Goal: Task Accomplishment & Management: Manage account settings

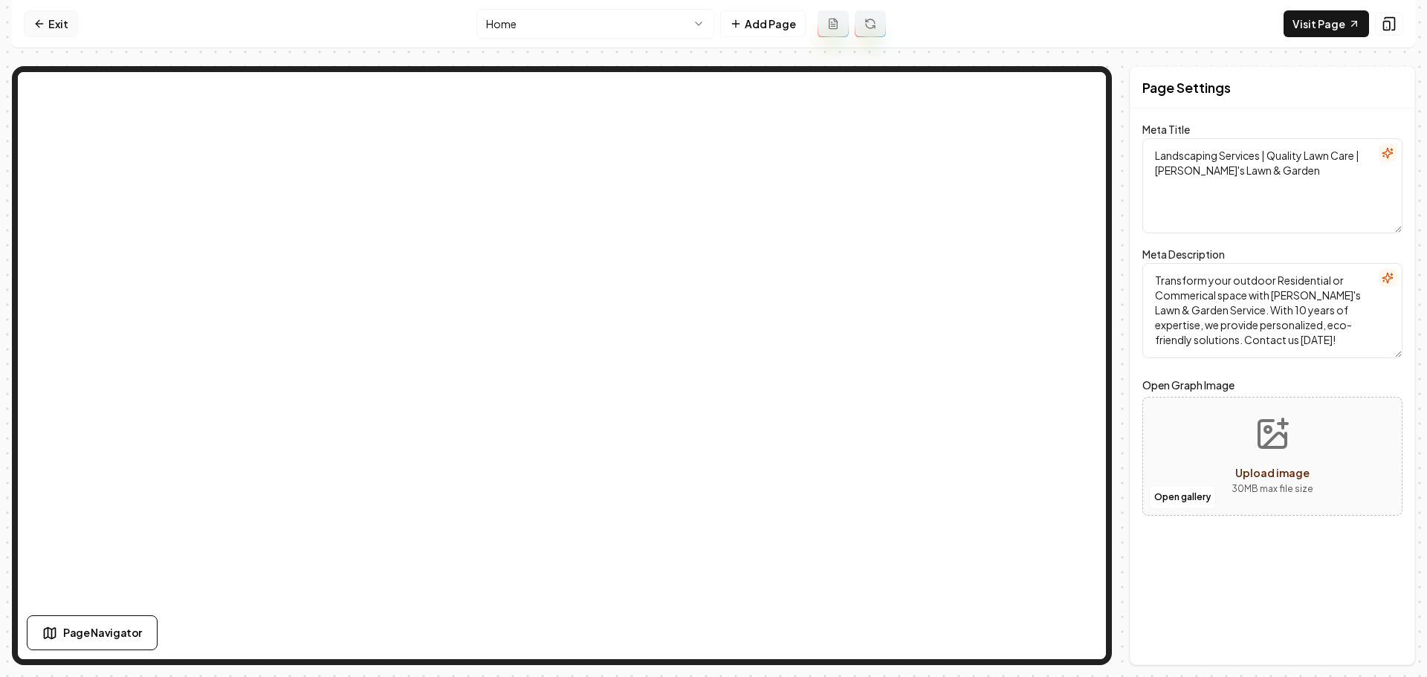
drag, startPoint x: 0, startPoint y: 0, endPoint x: 41, endPoint y: 31, distance: 51.4
click at [41, 31] on link "Exit" at bounding box center [51, 23] width 54 height 27
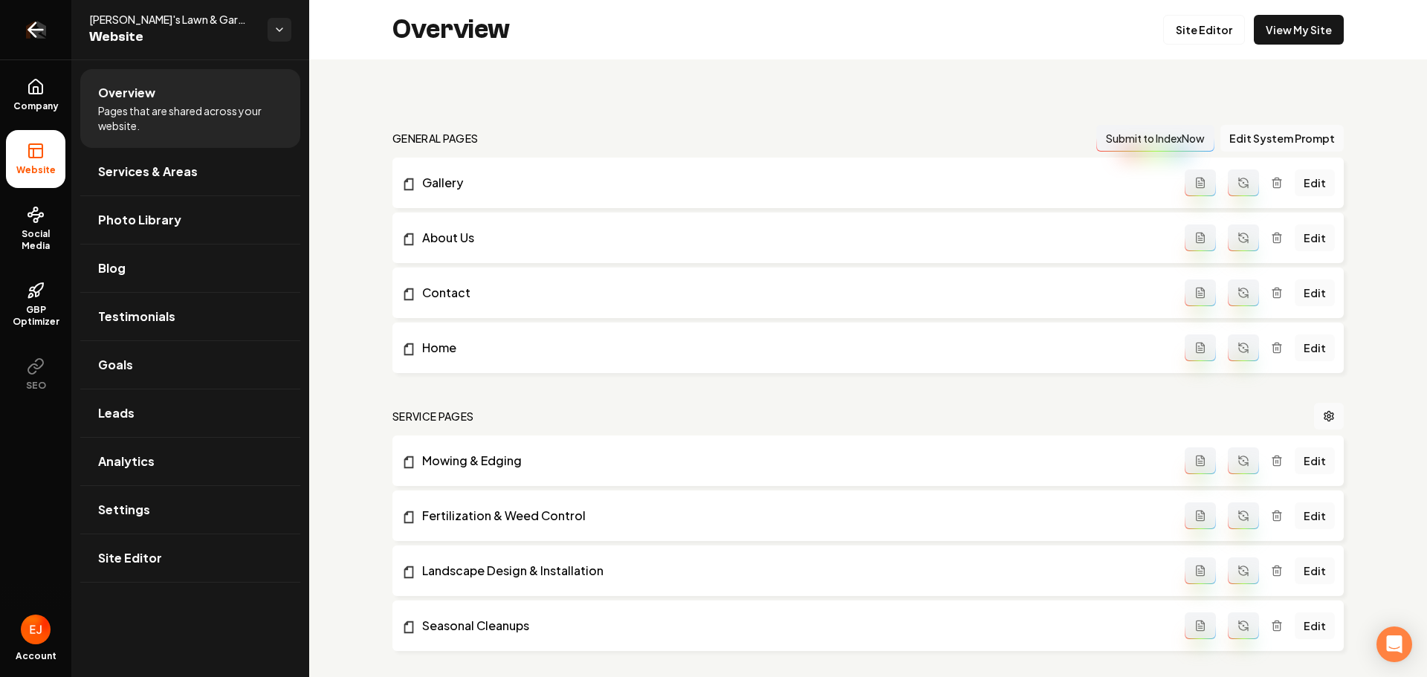
click at [22, 28] on link "Return to dashboard" at bounding box center [35, 29] width 71 height 59
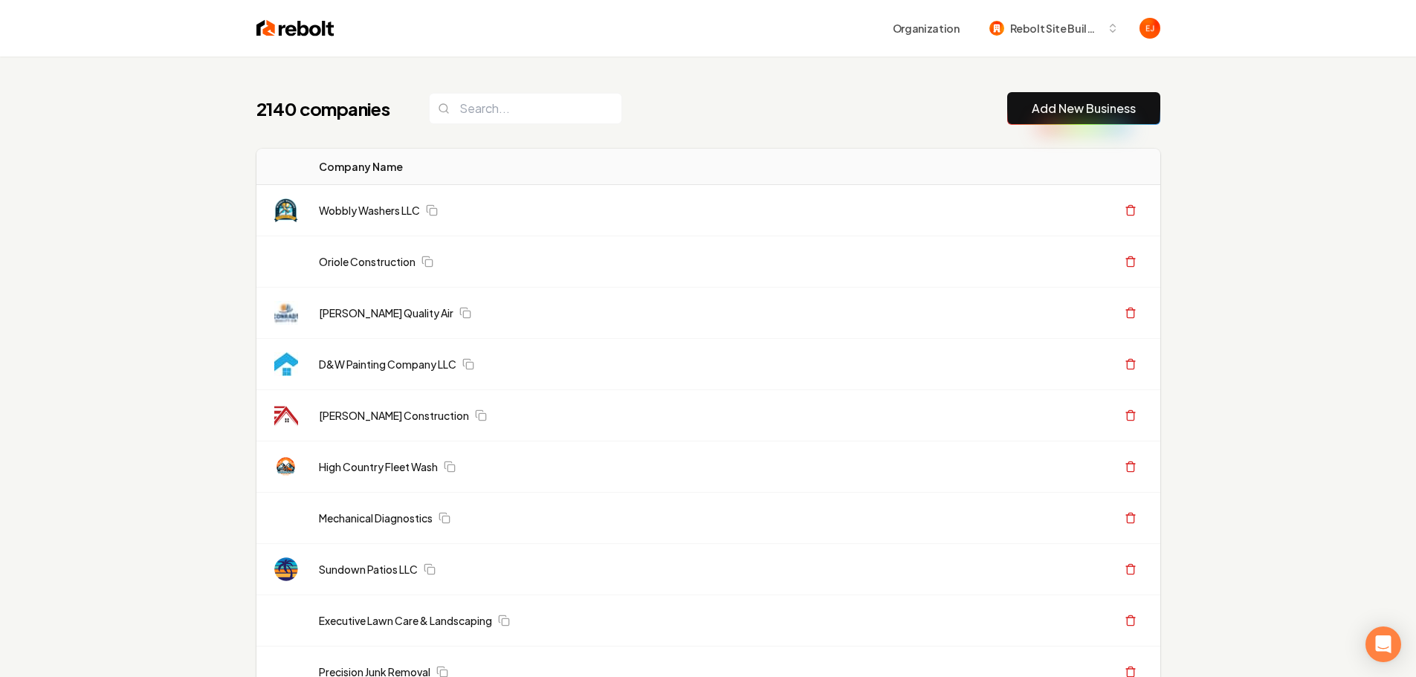
click at [146, 33] on header "Organization Rebolt Site Builder" at bounding box center [708, 28] width 1416 height 56
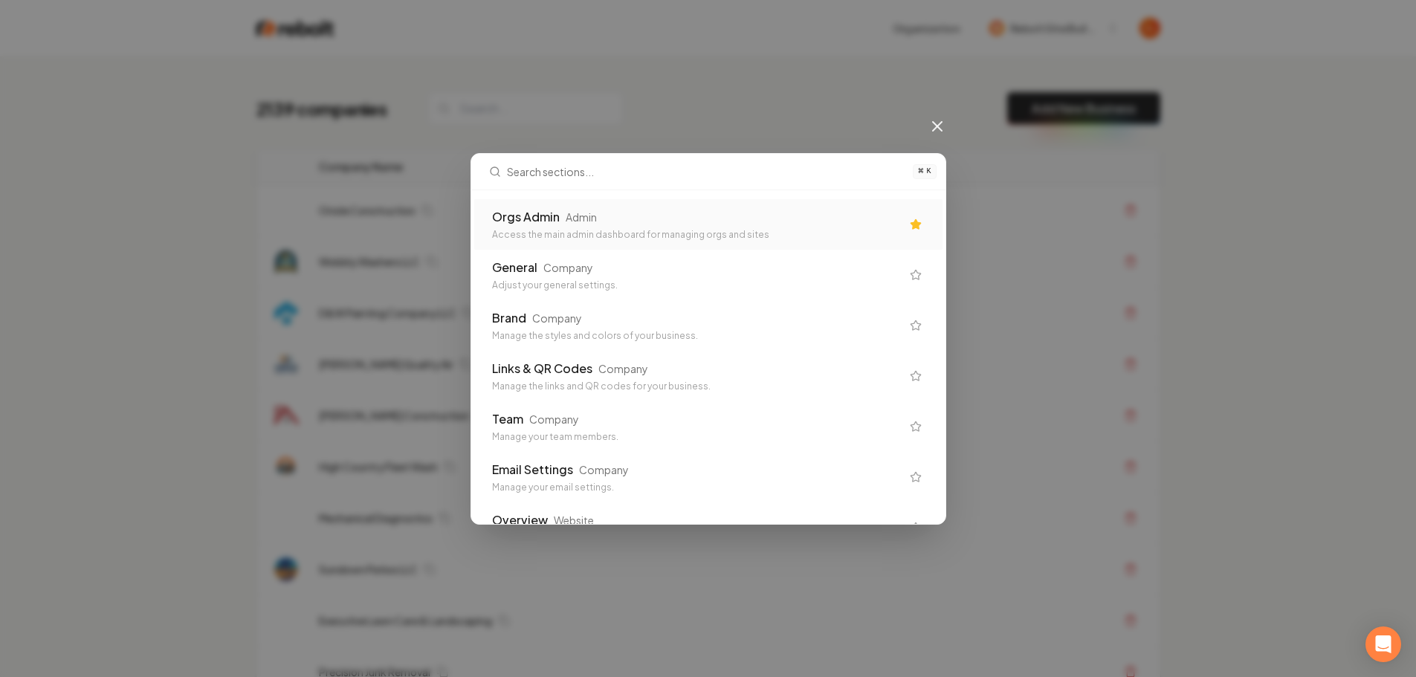
click at [748, 236] on div "Access the main admin dashboard for managing orgs and sites" at bounding box center [696, 235] width 409 height 12
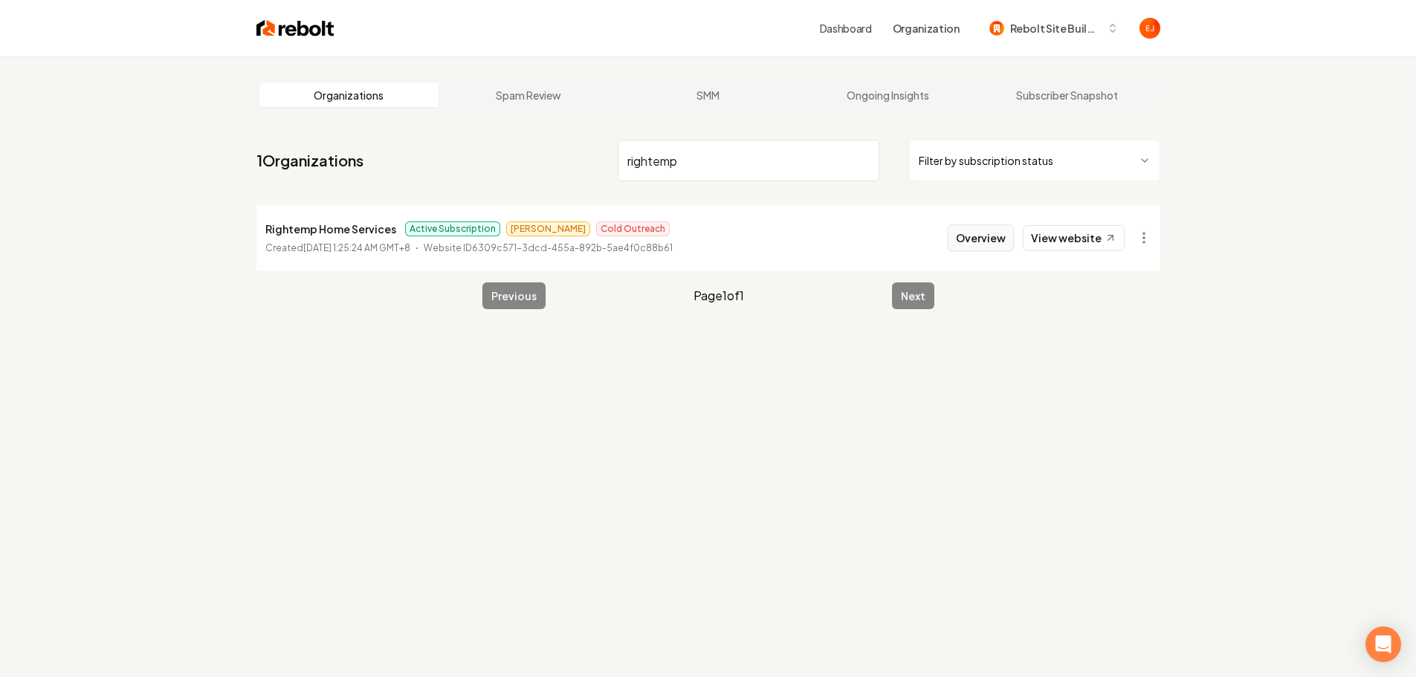
type input "rightemp"
click at [975, 234] on button "Overview" at bounding box center [981, 237] width 66 height 27
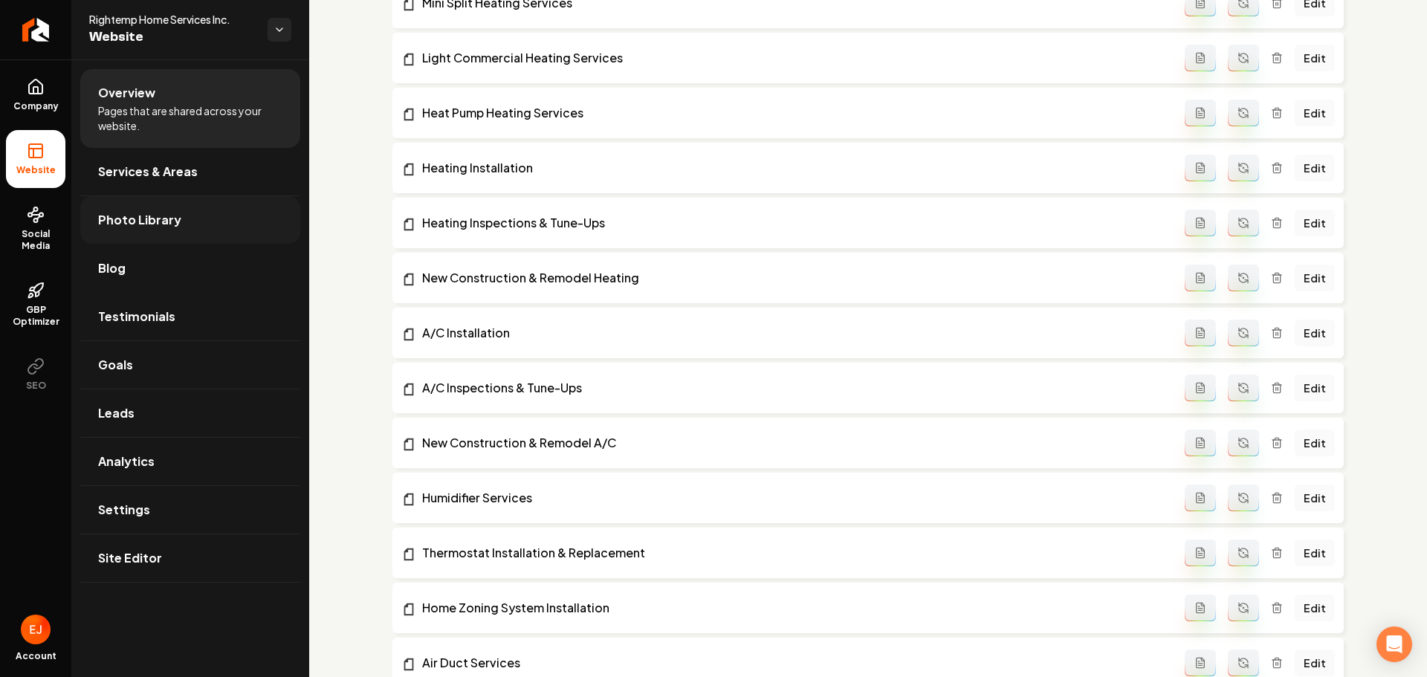
scroll to position [1487, 0]
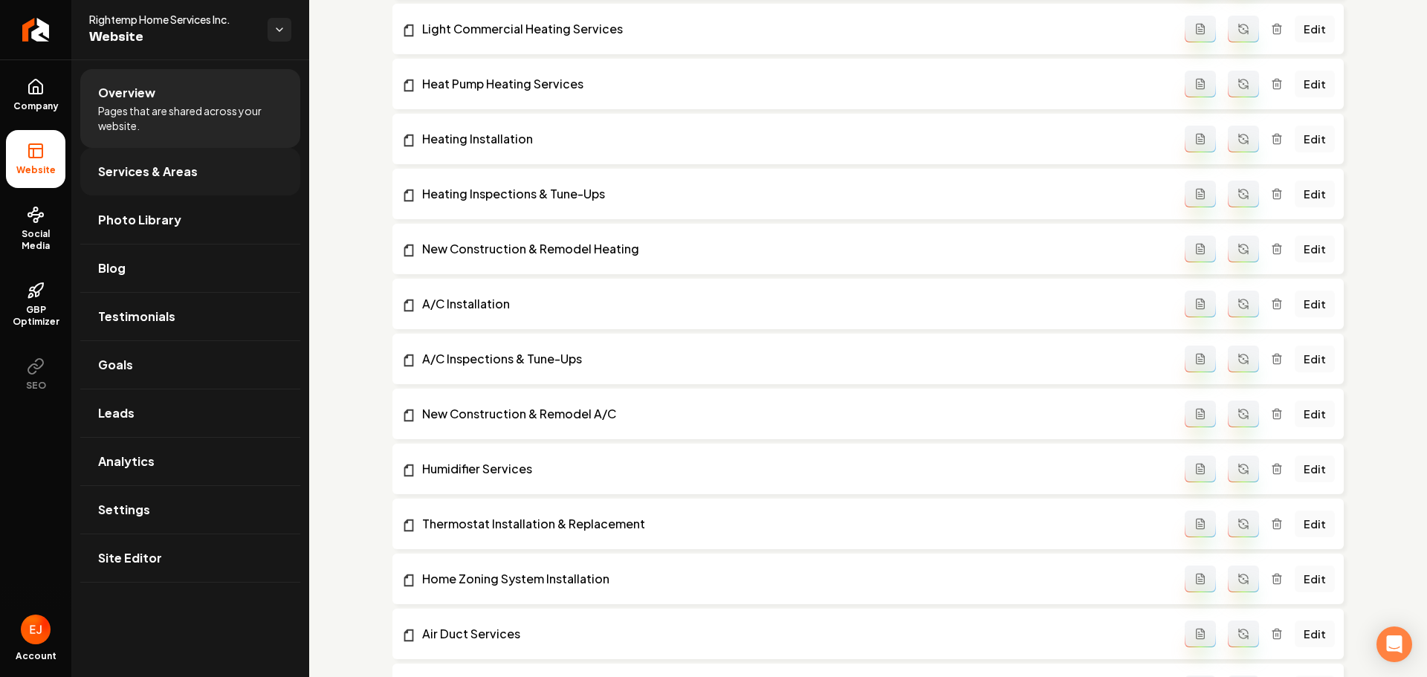
click at [204, 181] on link "Services & Areas" at bounding box center [190, 172] width 220 height 48
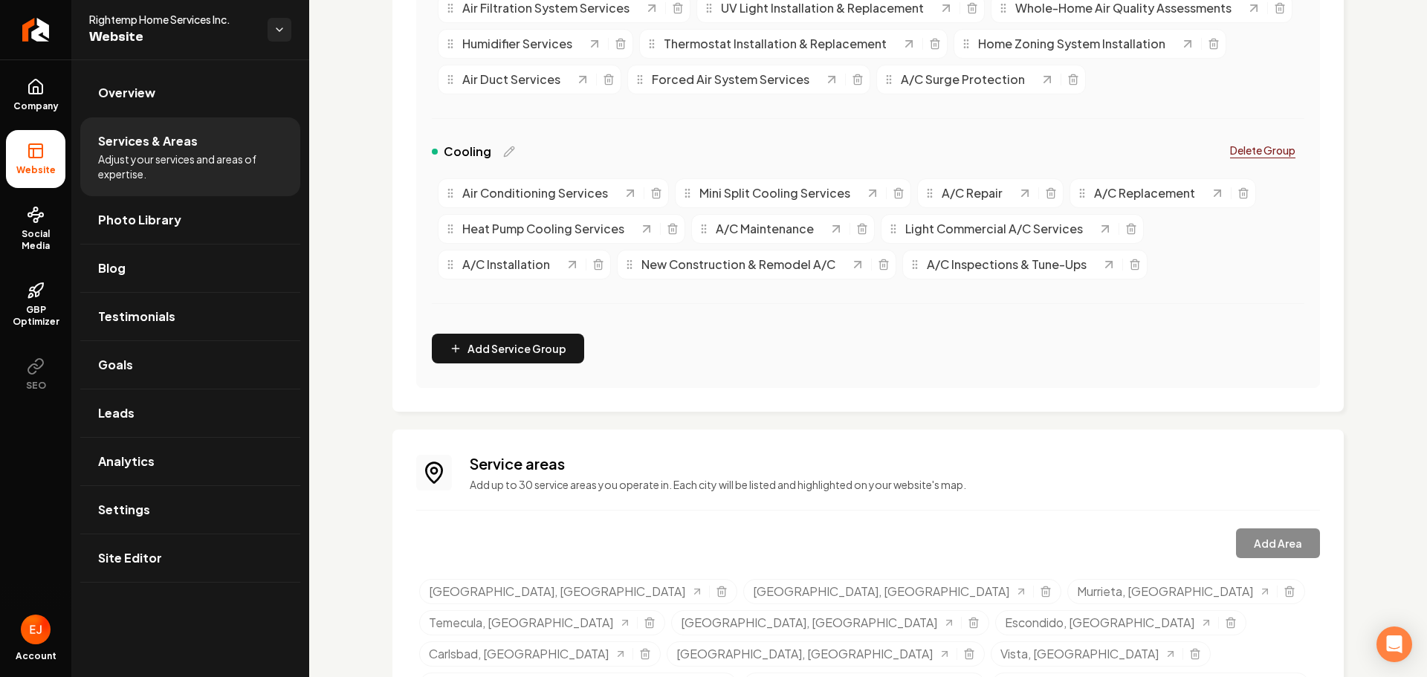
scroll to position [793, 0]
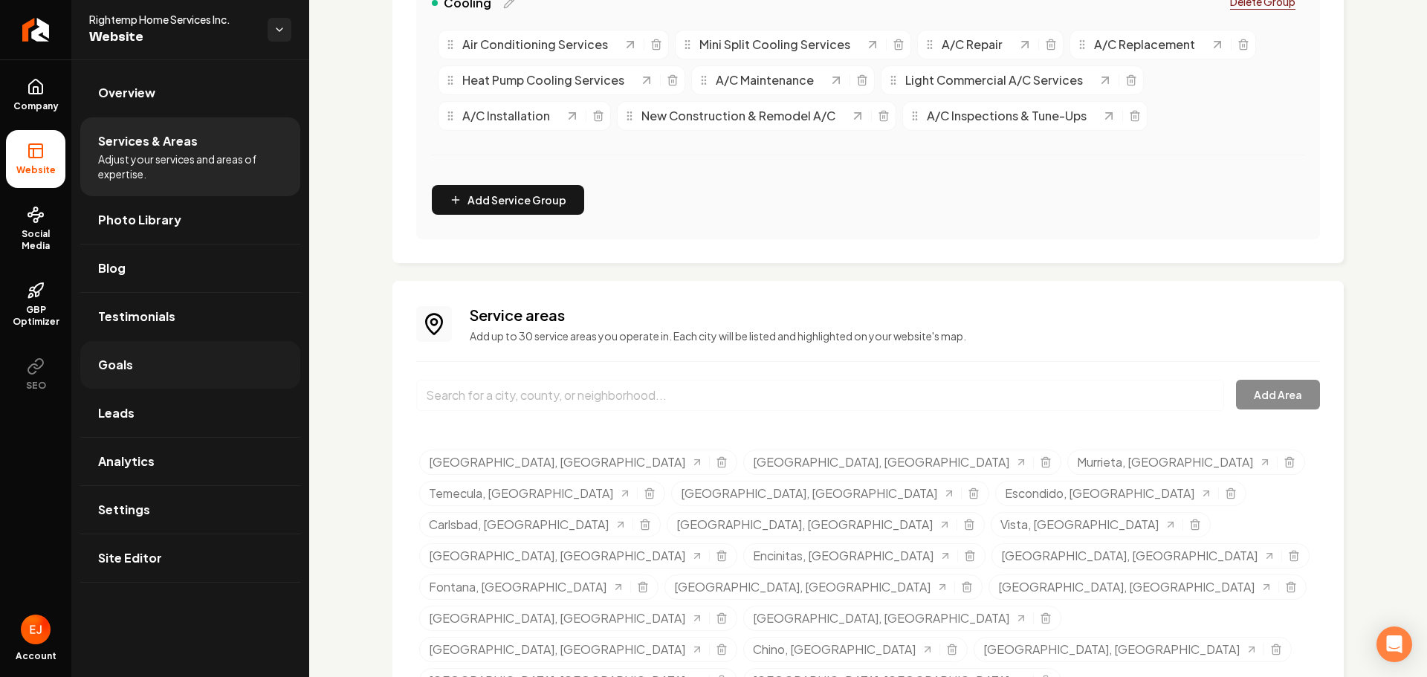
click at [177, 375] on link "Goals" at bounding box center [190, 365] width 220 height 48
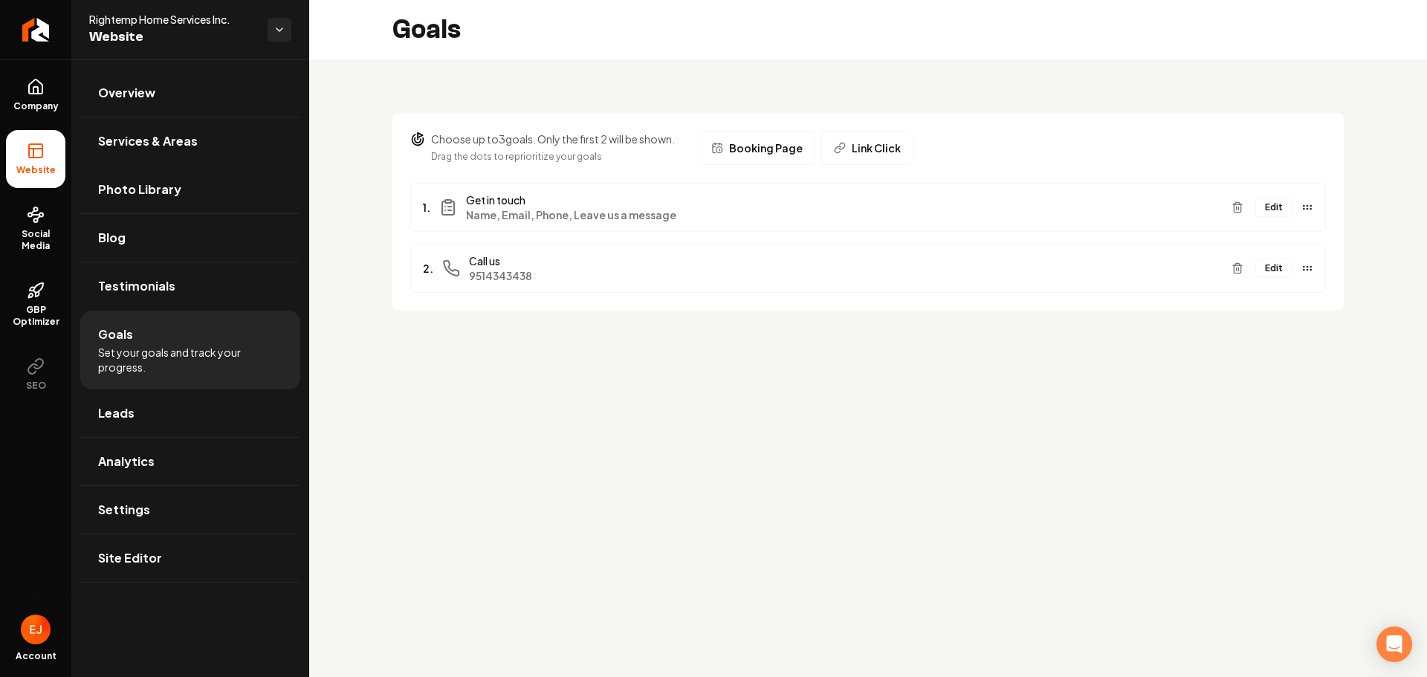
click at [1283, 206] on button "Edit" at bounding box center [1274, 207] width 37 height 19
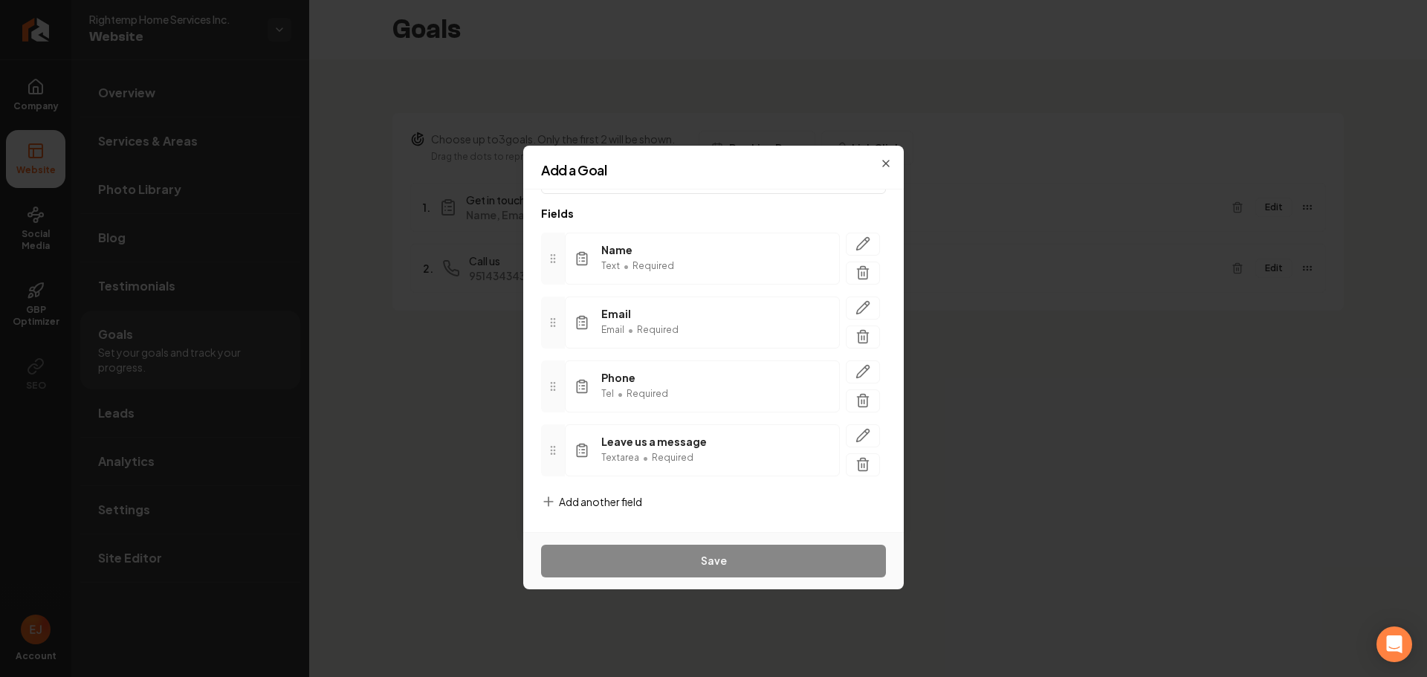
scroll to position [71, 0]
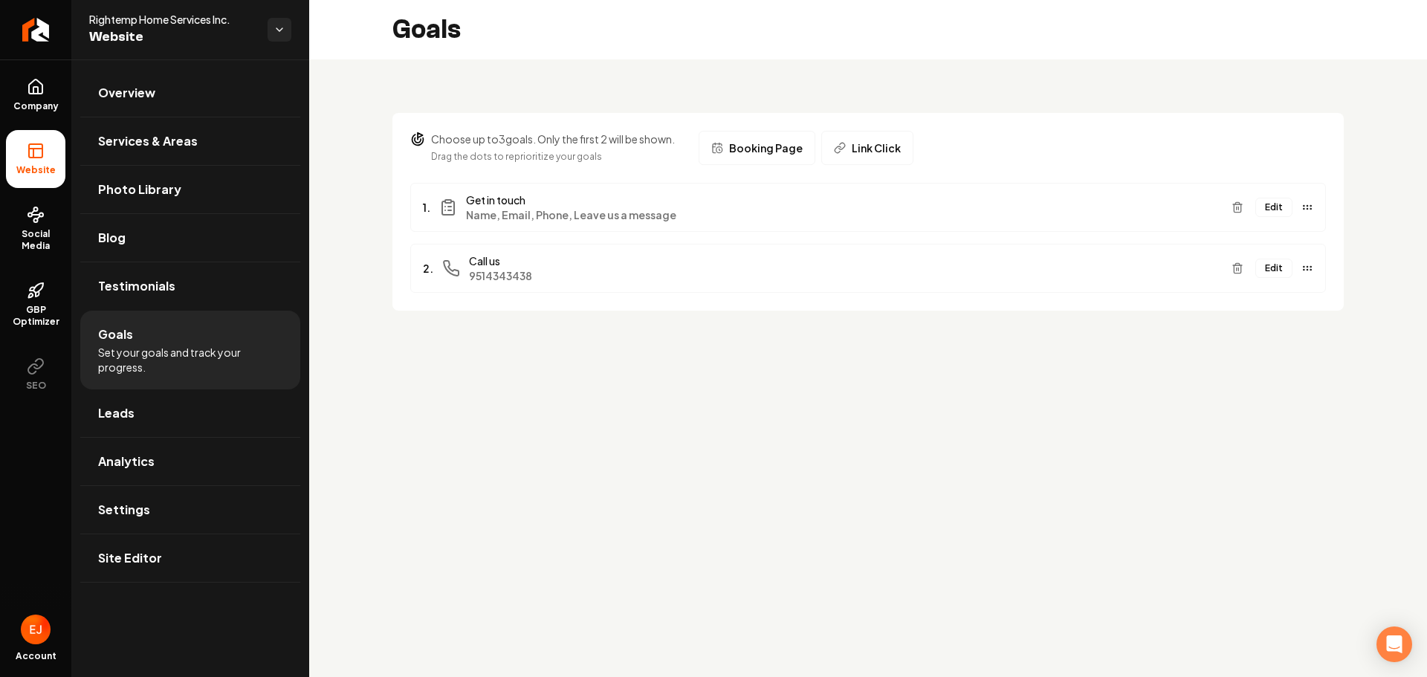
click at [1267, 201] on button "Edit" at bounding box center [1274, 207] width 37 height 19
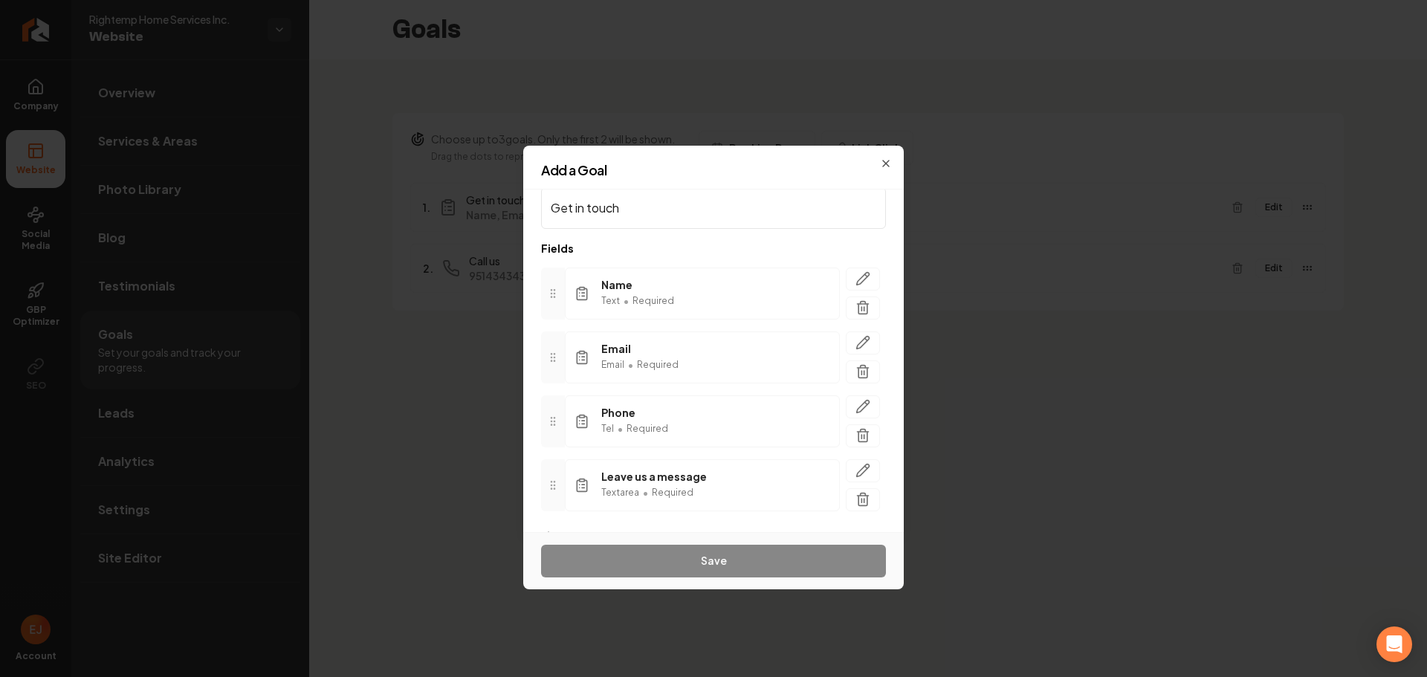
scroll to position [71, 0]
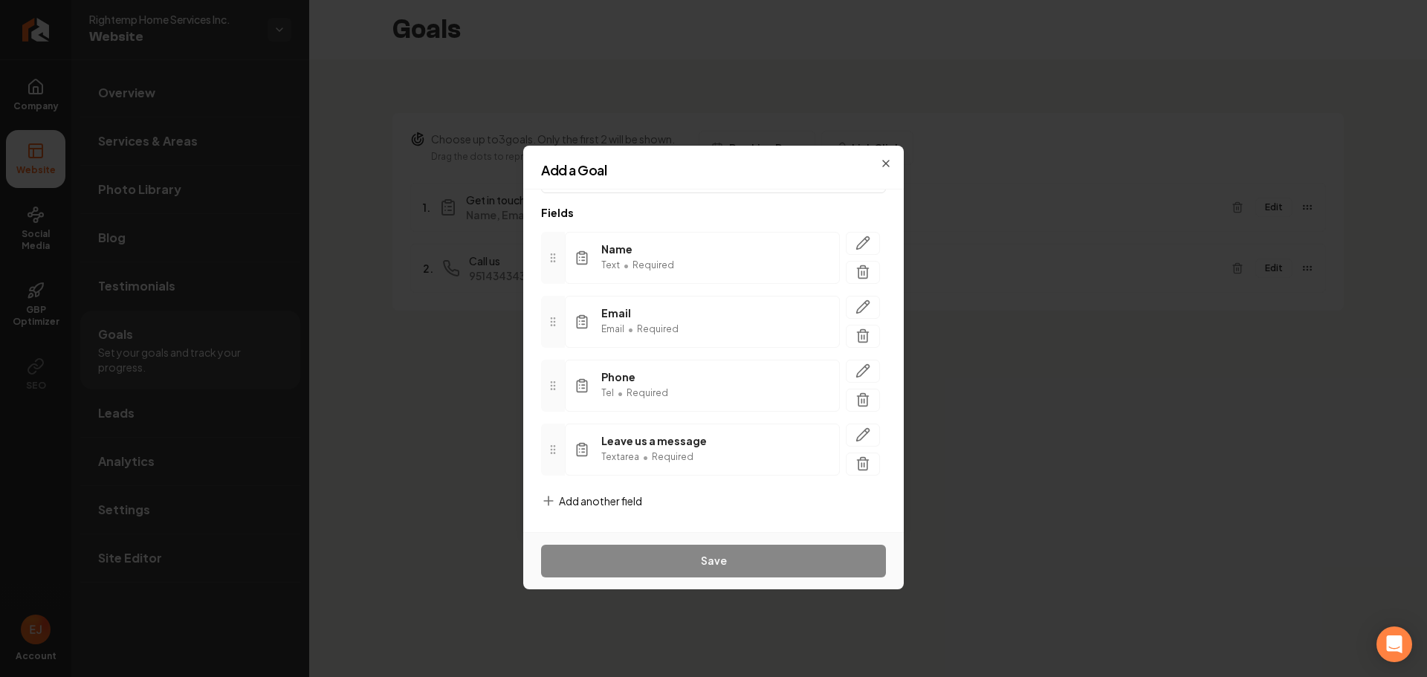
click at [551, 494] on icon at bounding box center [548, 501] width 15 height 15
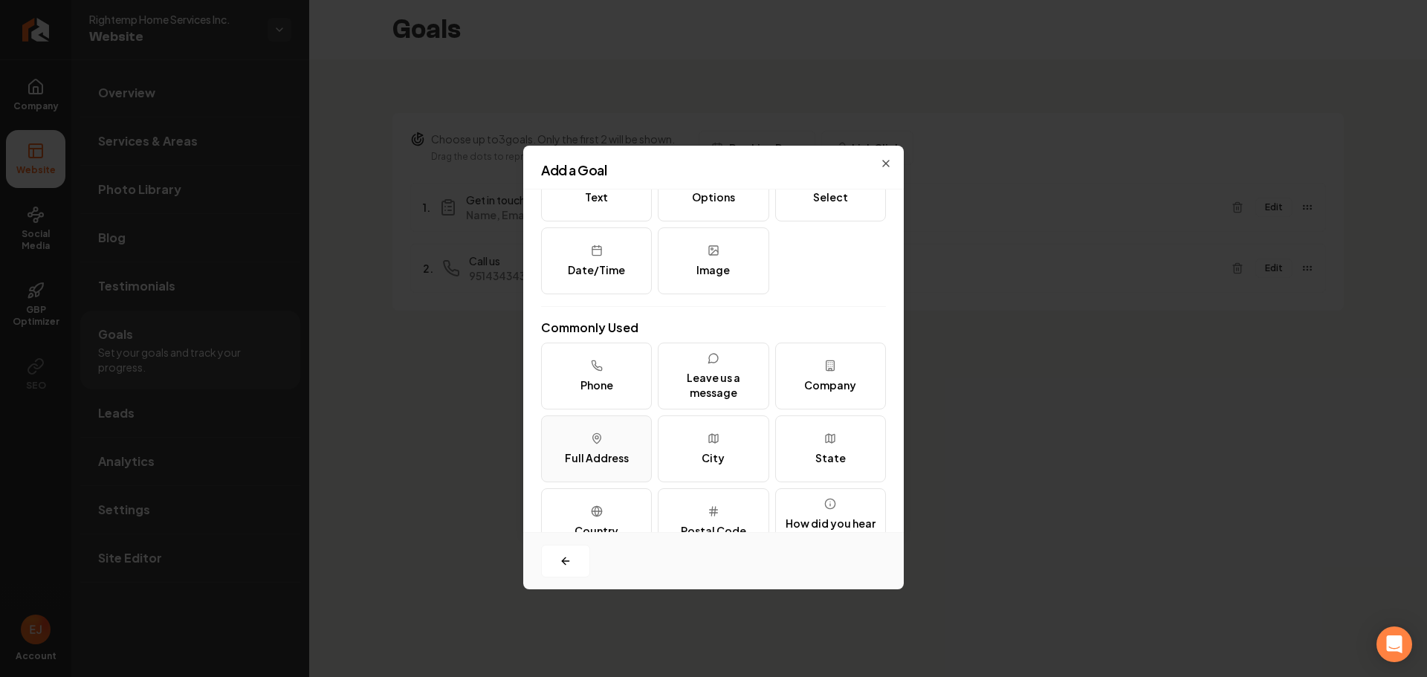
click at [610, 466] on button "Full Address" at bounding box center [596, 449] width 111 height 67
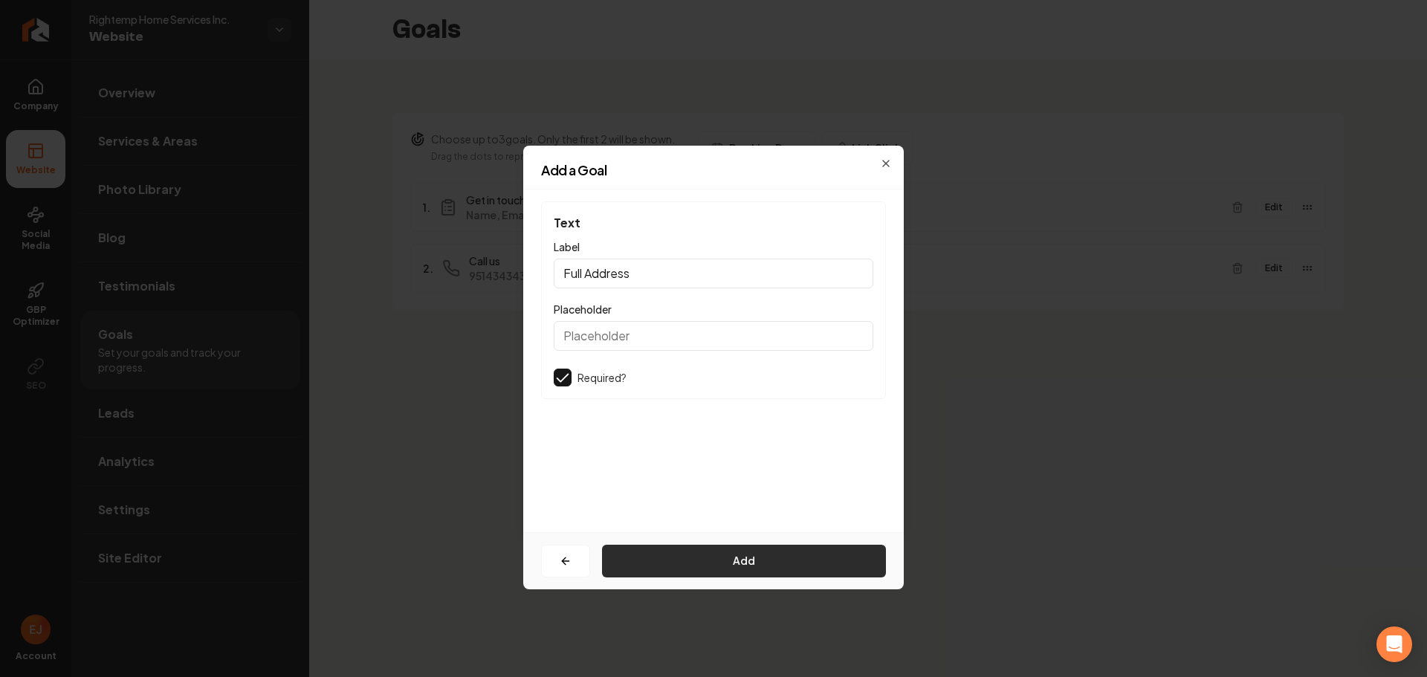
click at [718, 554] on button "Add" at bounding box center [744, 561] width 284 height 33
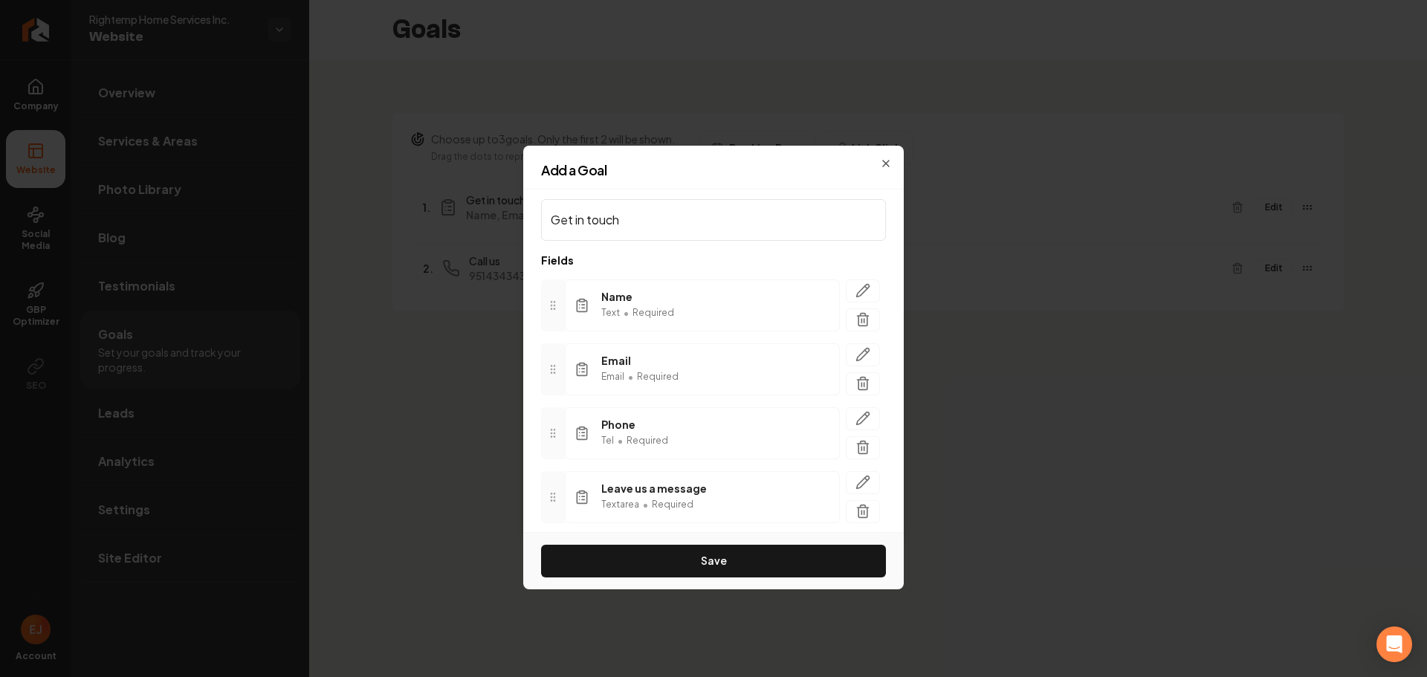
scroll to position [135, 0]
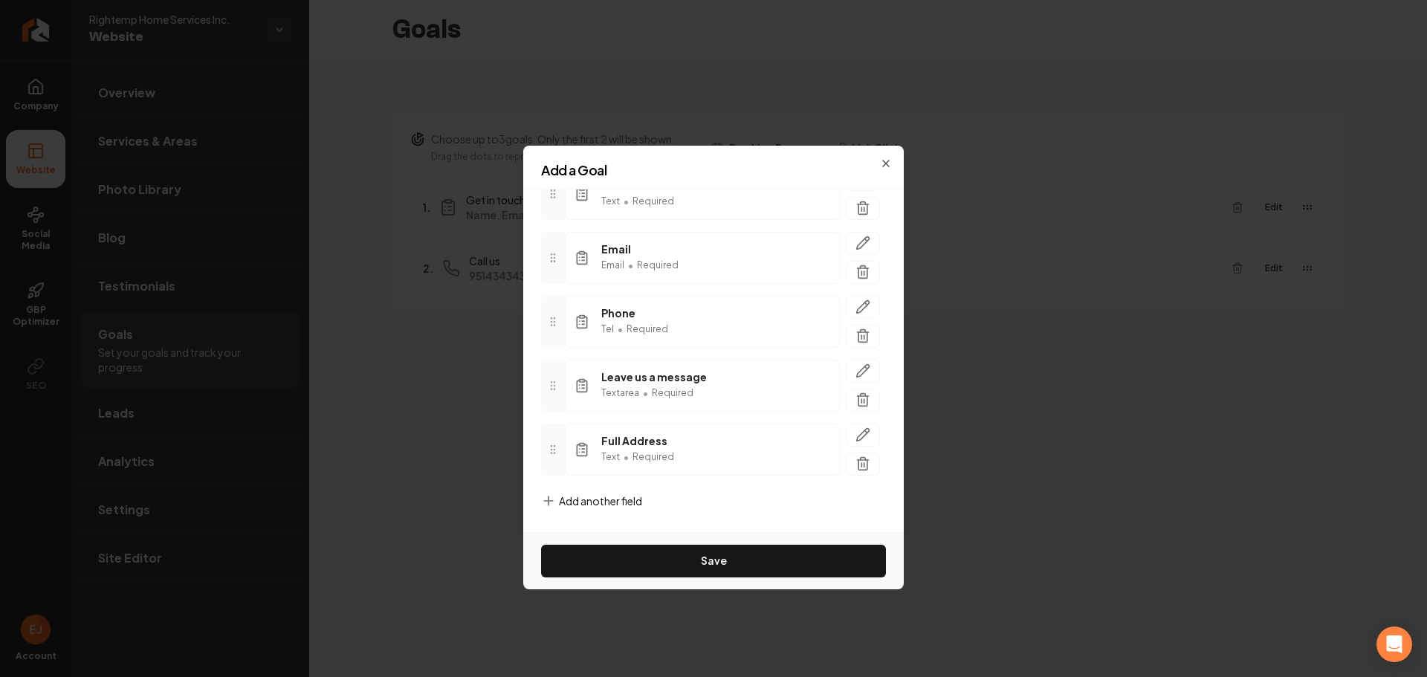
click at [552, 503] on icon at bounding box center [548, 501] width 15 height 15
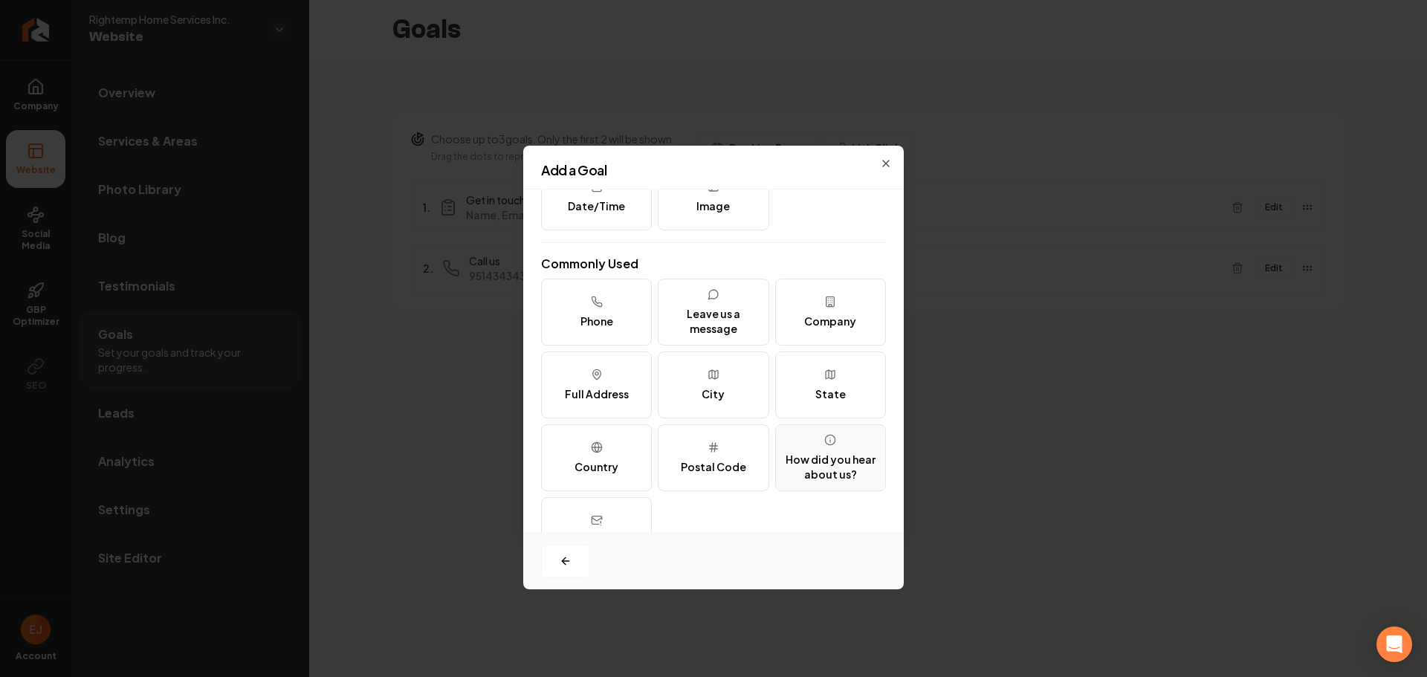
click at [793, 458] on div "How did you hear about us?" at bounding box center [830, 467] width 97 height 30
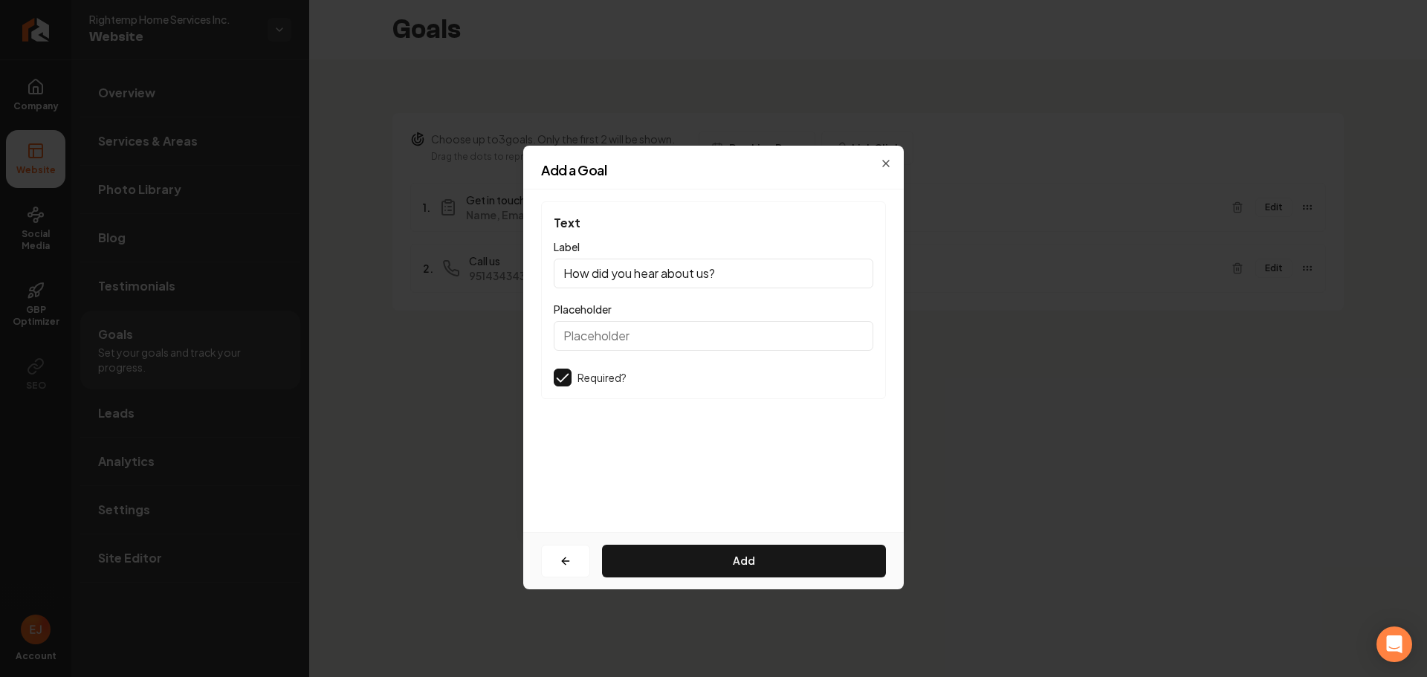
click at [560, 381] on button "button" at bounding box center [563, 378] width 18 height 18
click at [664, 548] on button "Add" at bounding box center [744, 561] width 284 height 33
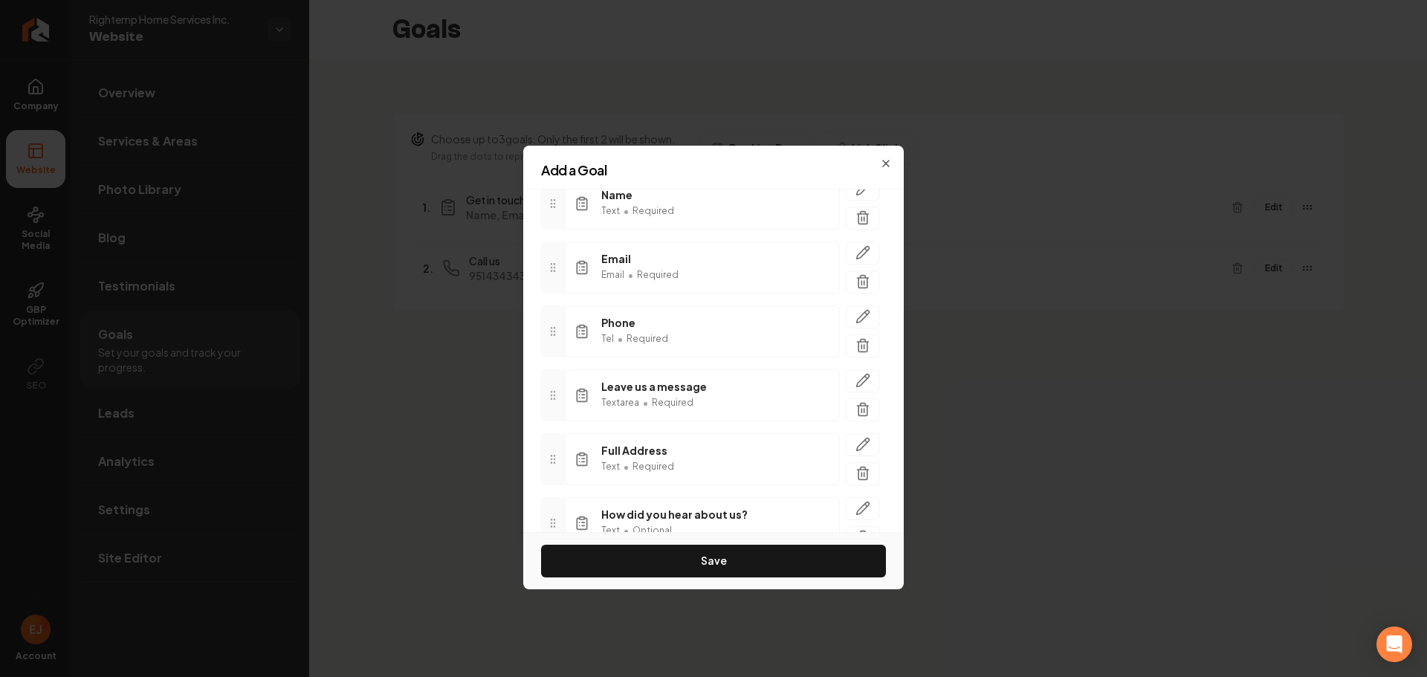
scroll to position [124, 0]
drag, startPoint x: 555, startPoint y: 471, endPoint x: 568, endPoint y: 346, distance: 126.3
click at [568, 346] on div "Full Address Text • Required" at bounding box center [713, 334] width 345 height 52
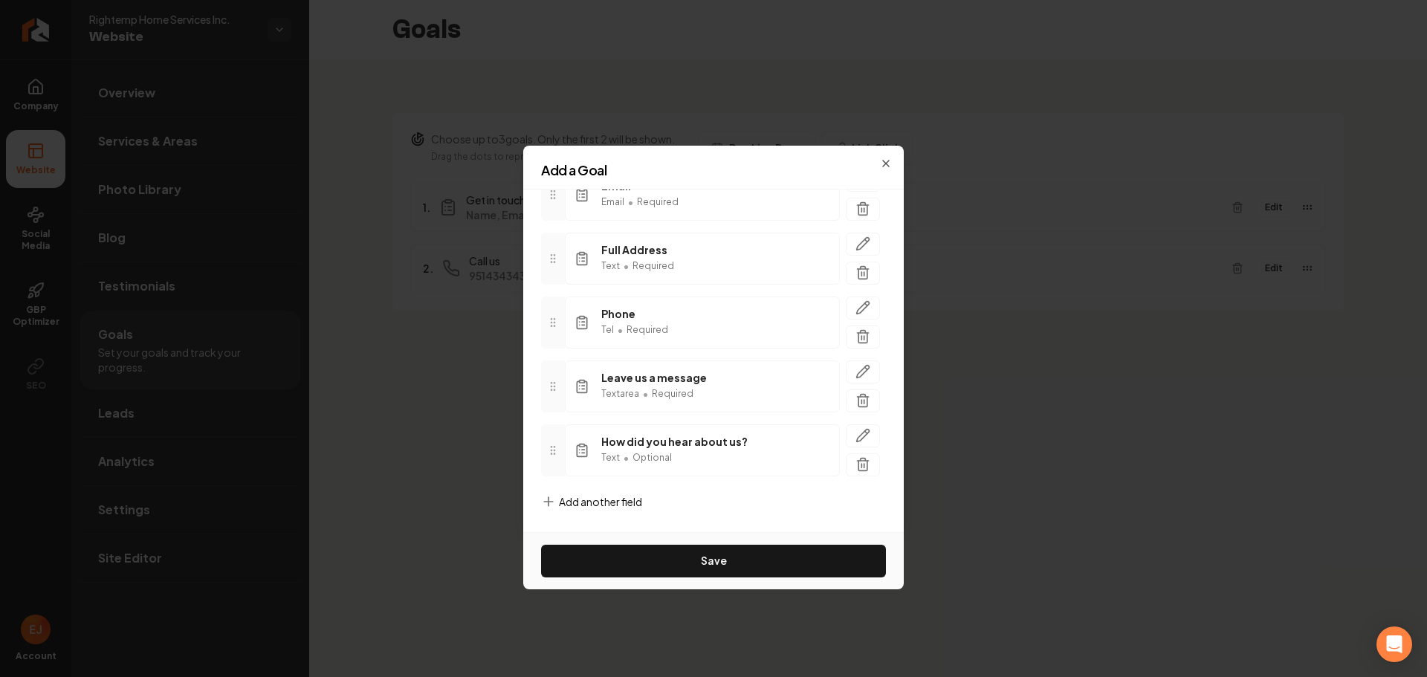
scroll to position [198, 0]
click at [857, 431] on icon "button" at bounding box center [863, 435] width 13 height 13
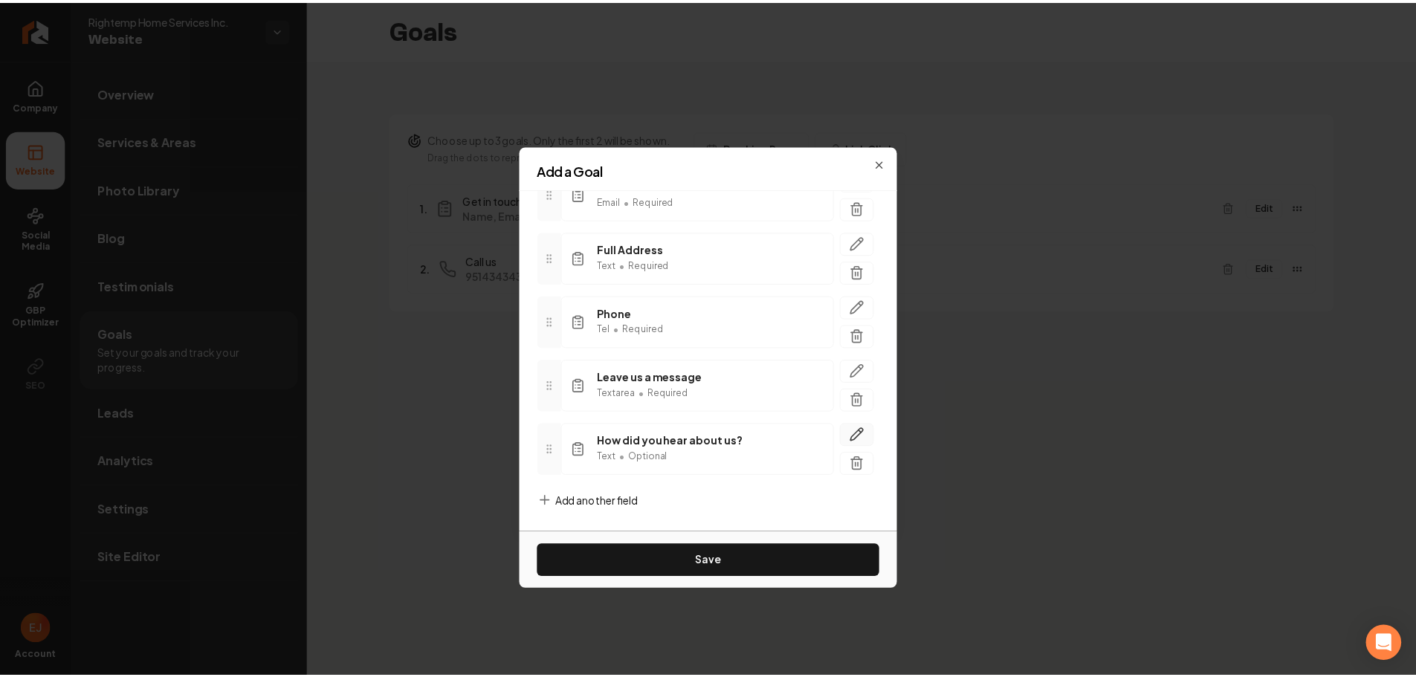
scroll to position [0, 0]
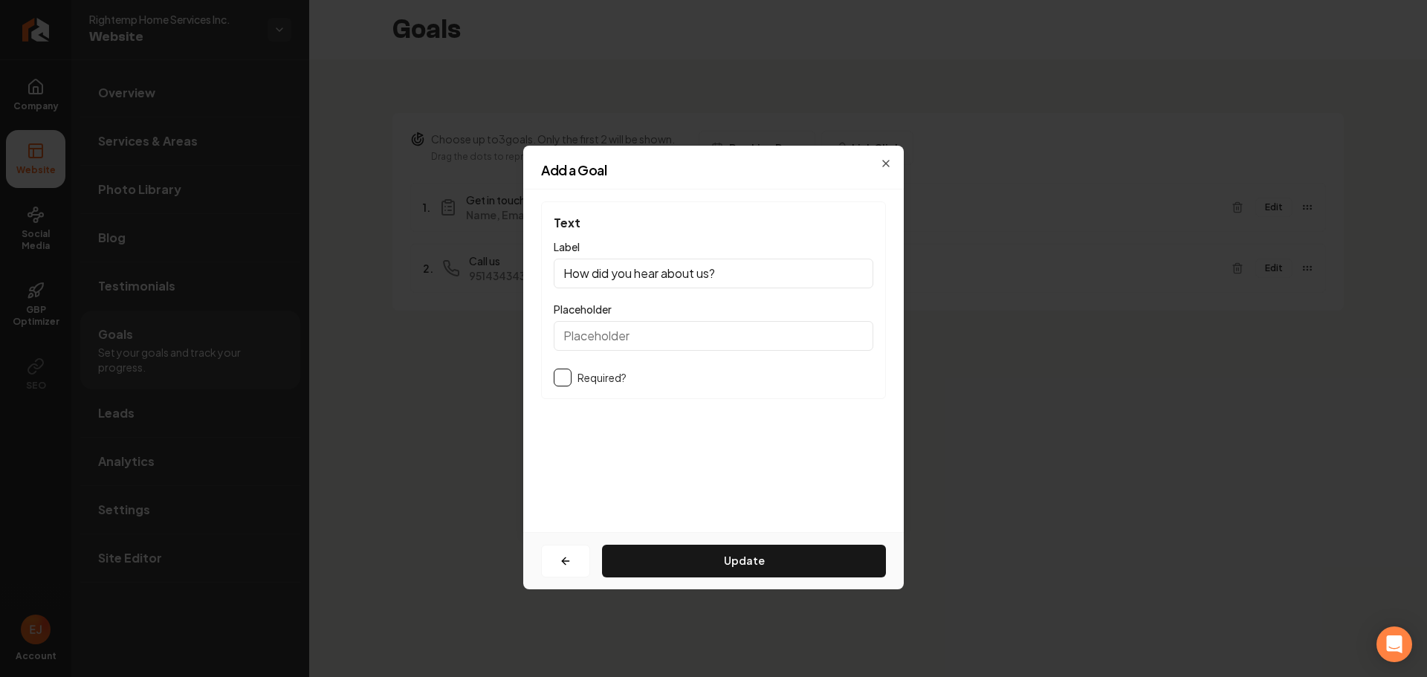
click at [564, 375] on button "button" at bounding box center [563, 378] width 18 height 18
click at [695, 557] on button "Update" at bounding box center [744, 561] width 284 height 33
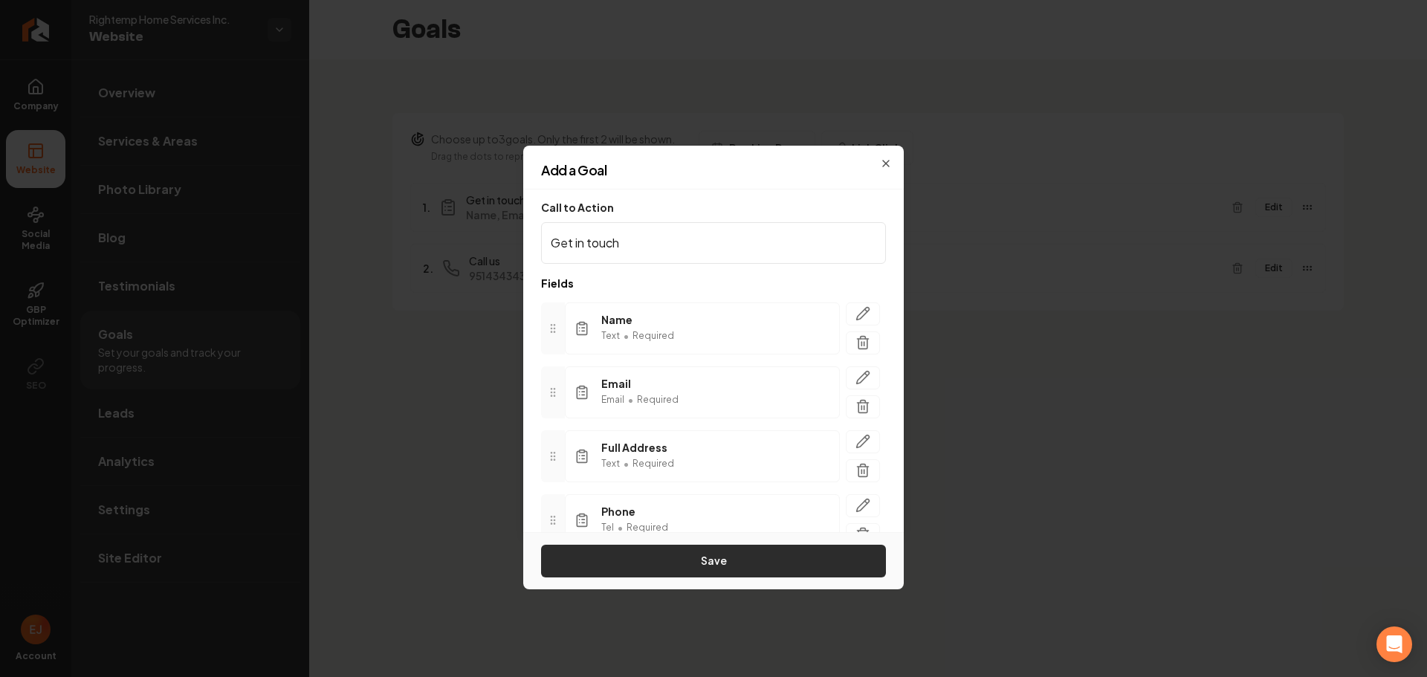
click at [731, 566] on button "Save" at bounding box center [713, 561] width 345 height 33
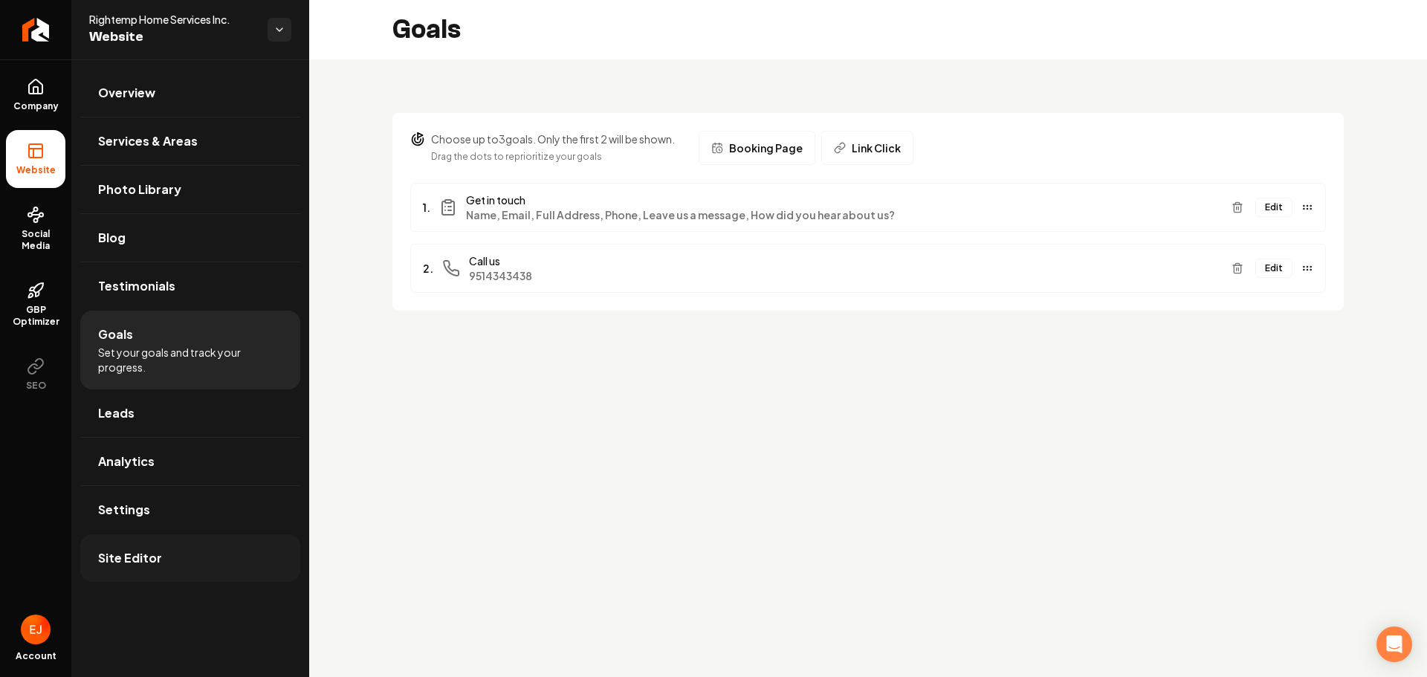
click at [167, 552] on link "Site Editor" at bounding box center [190, 558] width 220 height 48
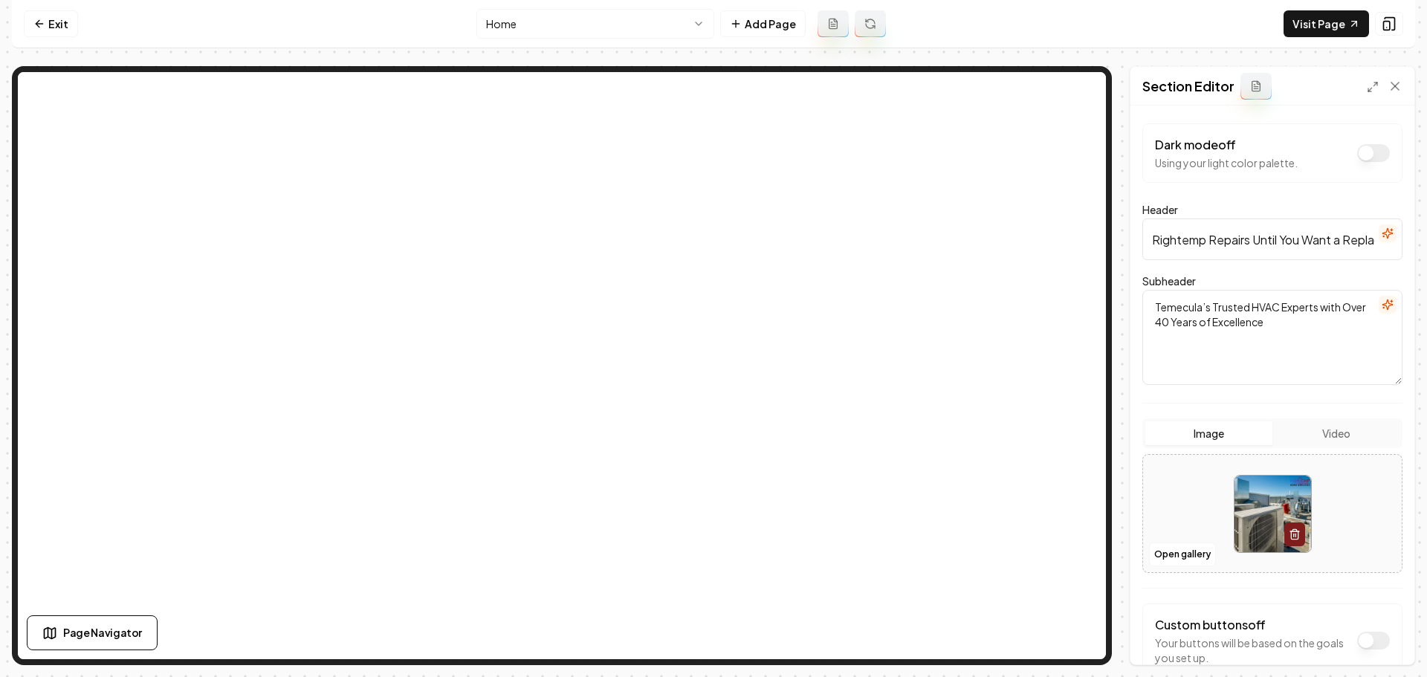
click at [1246, 508] on img at bounding box center [1273, 514] width 77 height 77
type input "**********"
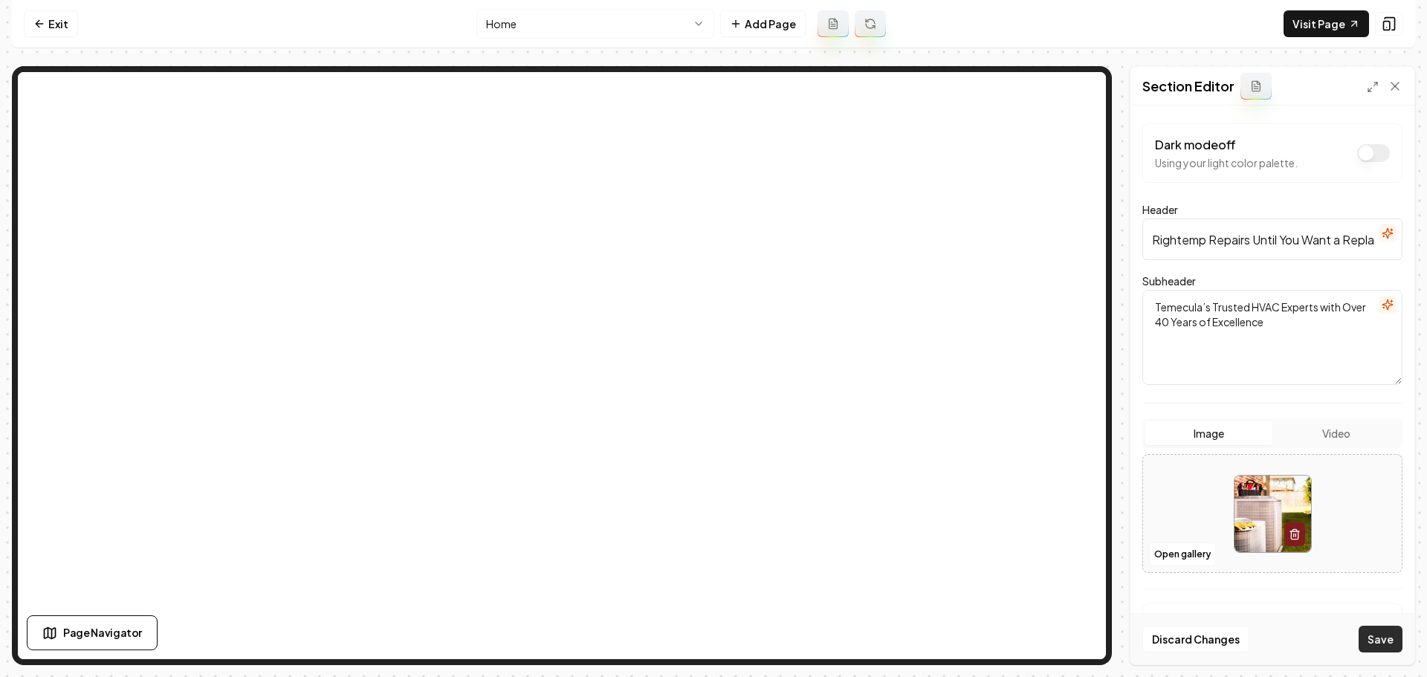
click at [1383, 645] on button "Save" at bounding box center [1381, 639] width 44 height 27
click at [56, 23] on link "Exit" at bounding box center [51, 23] width 54 height 27
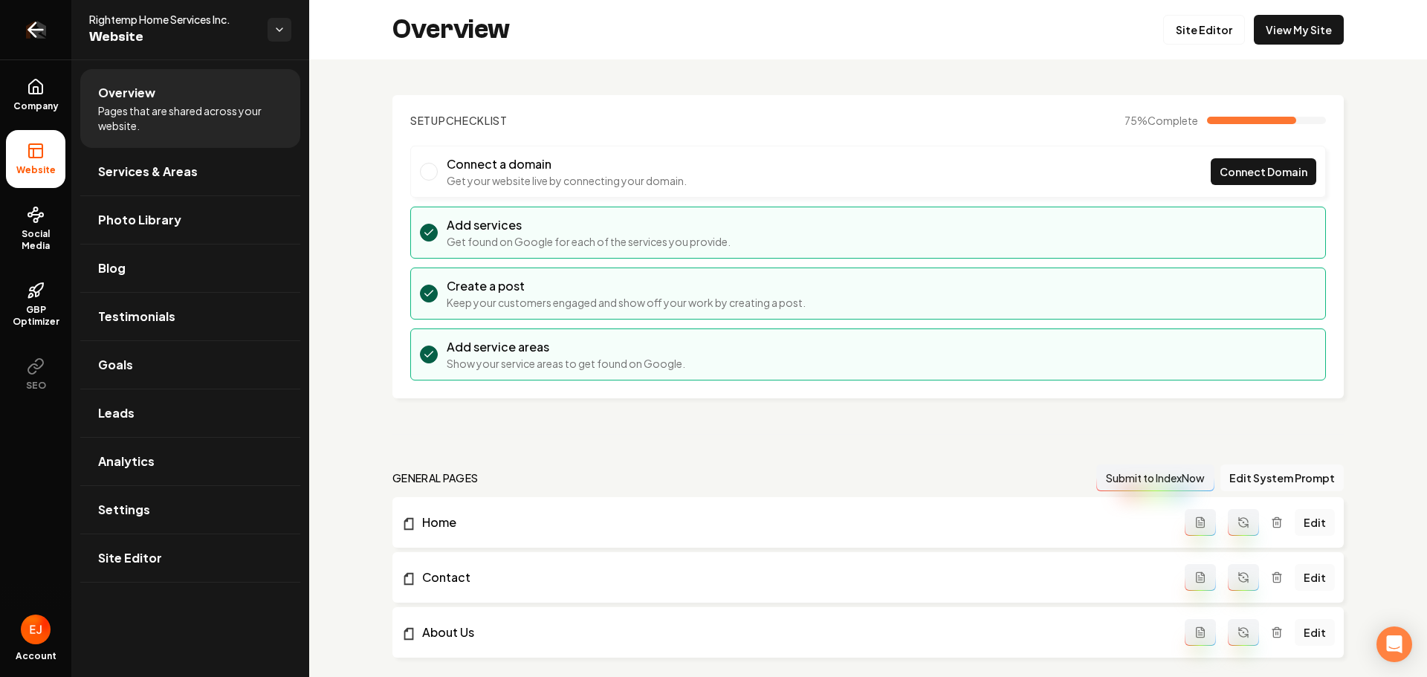
click at [49, 41] on link "Return to dashboard" at bounding box center [35, 29] width 71 height 59
